Goal: Use online tool/utility: Utilize a website feature to perform a specific function

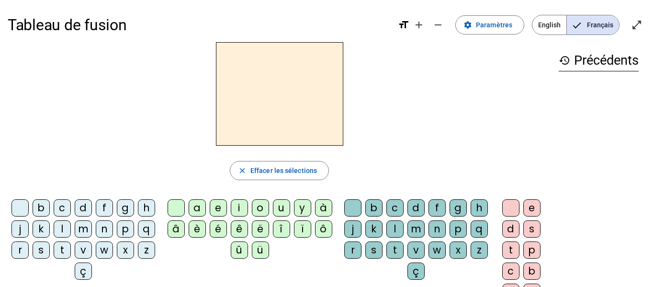
click at [50, 250] on div "s" at bounding box center [41, 249] width 17 height 17
click at [218, 210] on div "e" at bounding box center [218, 207] width 17 height 17
click at [71, 209] on div "c" at bounding box center [62, 207] width 17 height 17
click at [71, 228] on div "l" at bounding box center [62, 228] width 17 height 17
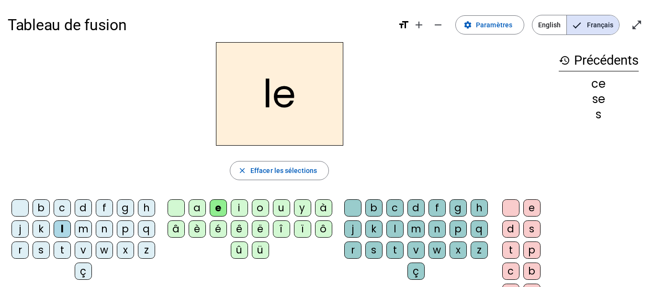
click at [90, 207] on div "d" at bounding box center [83, 207] width 17 height 17
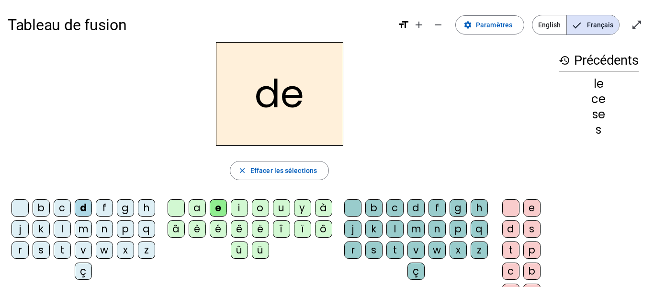
click at [281, 208] on div "u" at bounding box center [281, 207] width 17 height 17
click at [71, 227] on div "l" at bounding box center [62, 228] width 17 height 17
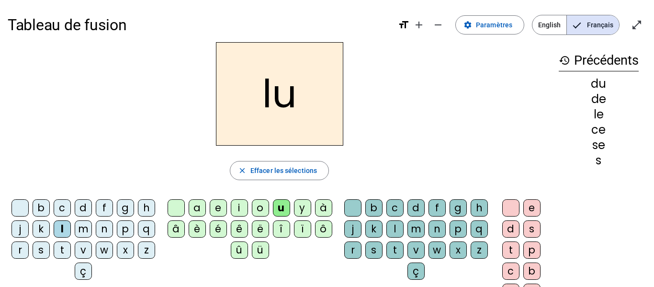
click at [92, 250] on div "v" at bounding box center [83, 249] width 17 height 17
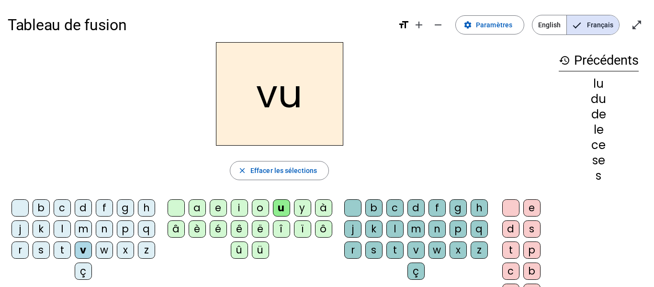
click at [50, 250] on div "s" at bounding box center [41, 249] width 17 height 17
click at [403, 211] on div "c" at bounding box center [394, 207] width 17 height 17
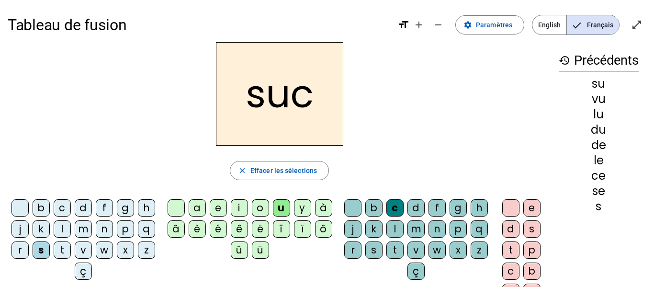
click at [217, 210] on div "e" at bounding box center [218, 207] width 17 height 17
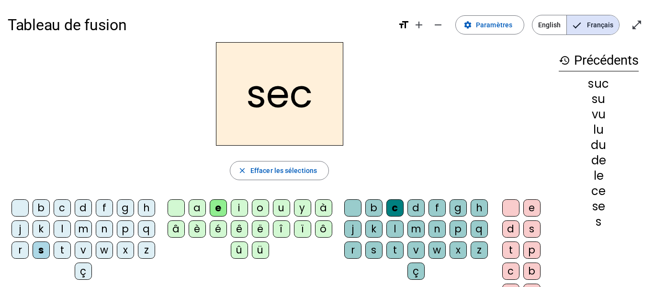
click at [196, 209] on div "a" at bounding box center [197, 207] width 17 height 17
click at [71, 226] on div "l" at bounding box center [62, 228] width 17 height 17
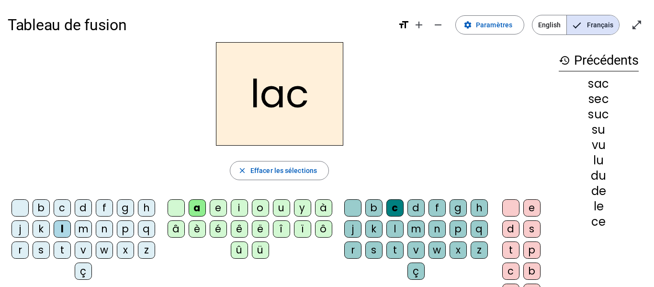
click at [50, 205] on div "b" at bounding box center [41, 207] width 17 height 17
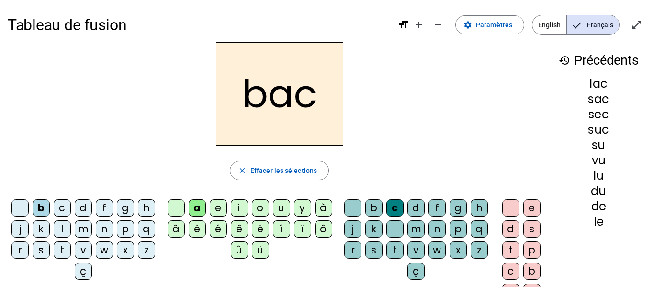
click at [71, 253] on div "t" at bounding box center [62, 249] width 17 height 17
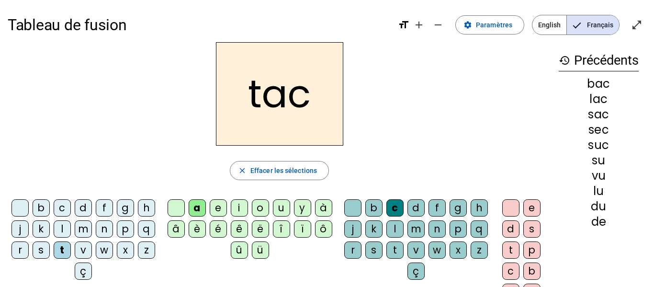
click at [260, 210] on div "o" at bounding box center [260, 207] width 17 height 17
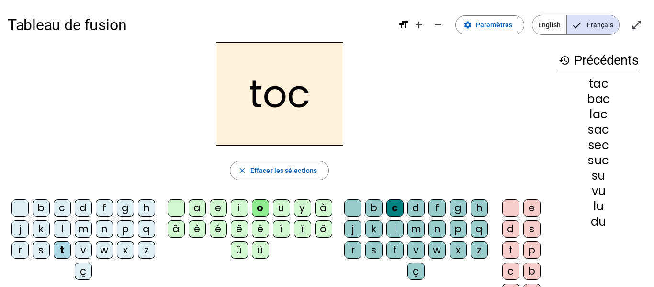
click at [29, 254] on div "r" at bounding box center [19, 249] width 17 height 17
click at [50, 255] on div "s" at bounding box center [41, 249] width 17 height 17
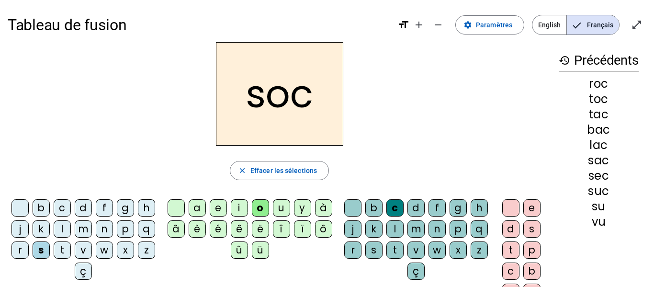
click at [403, 228] on div "l" at bounding box center [394, 228] width 17 height 17
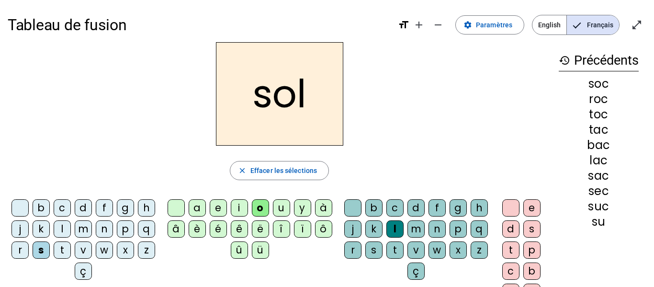
click at [50, 207] on div "b" at bounding box center [41, 207] width 17 height 17
